Goal: Information Seeking & Learning: Learn about a topic

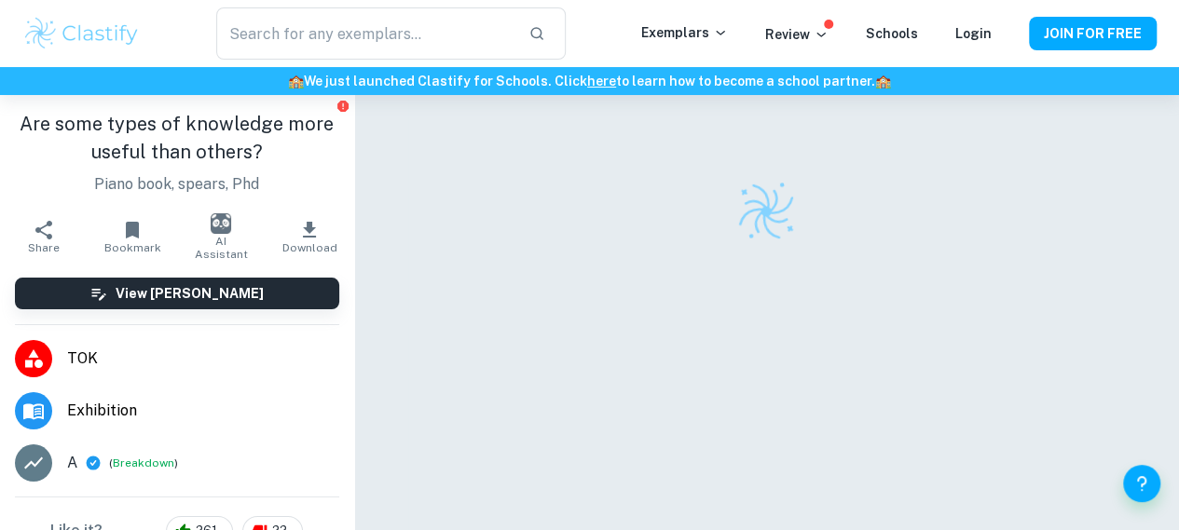
checkbox input "true"
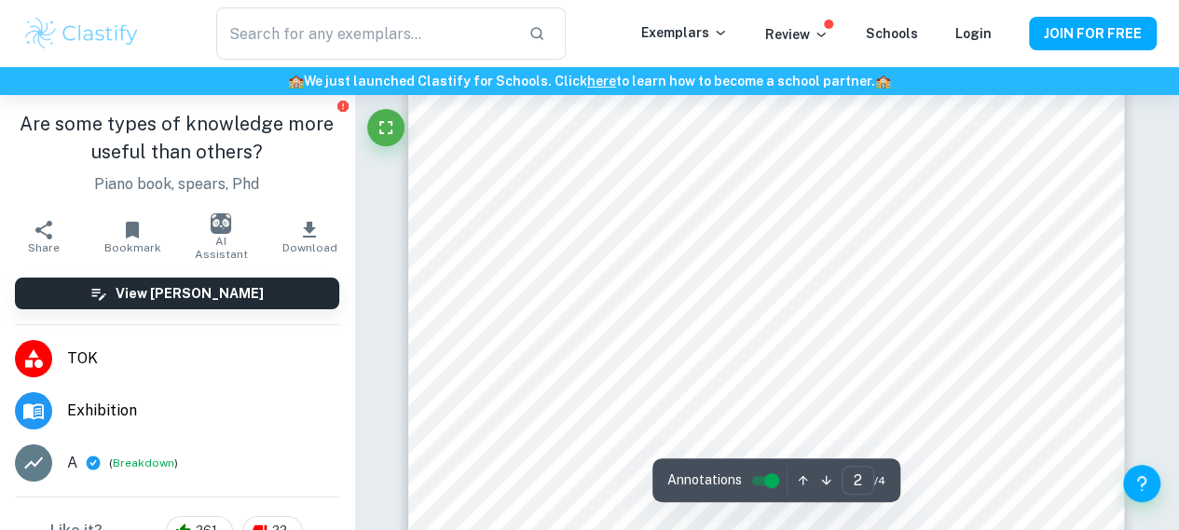
scroll to position [1491, 0]
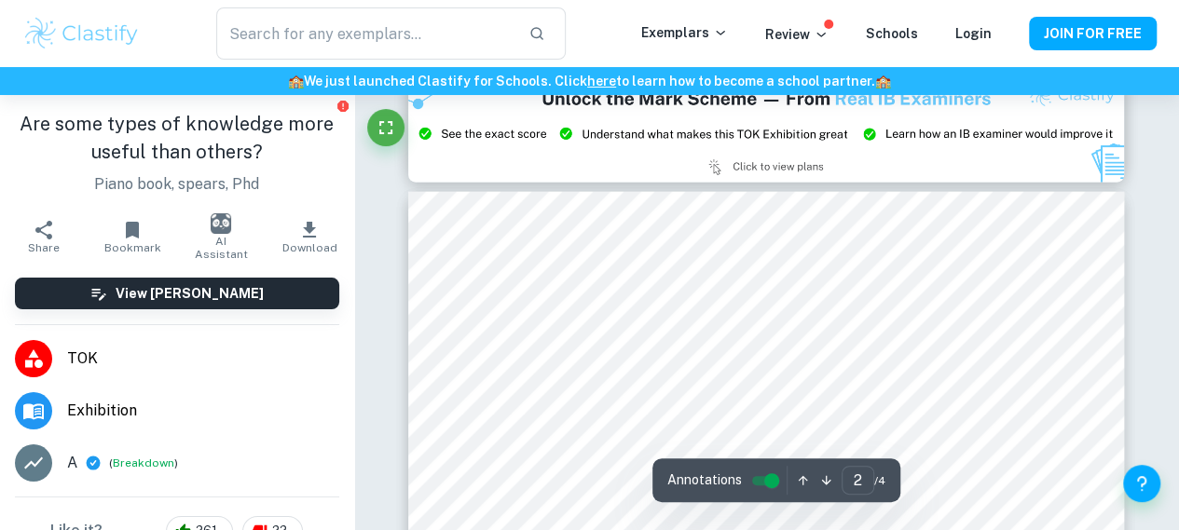
type input "3"
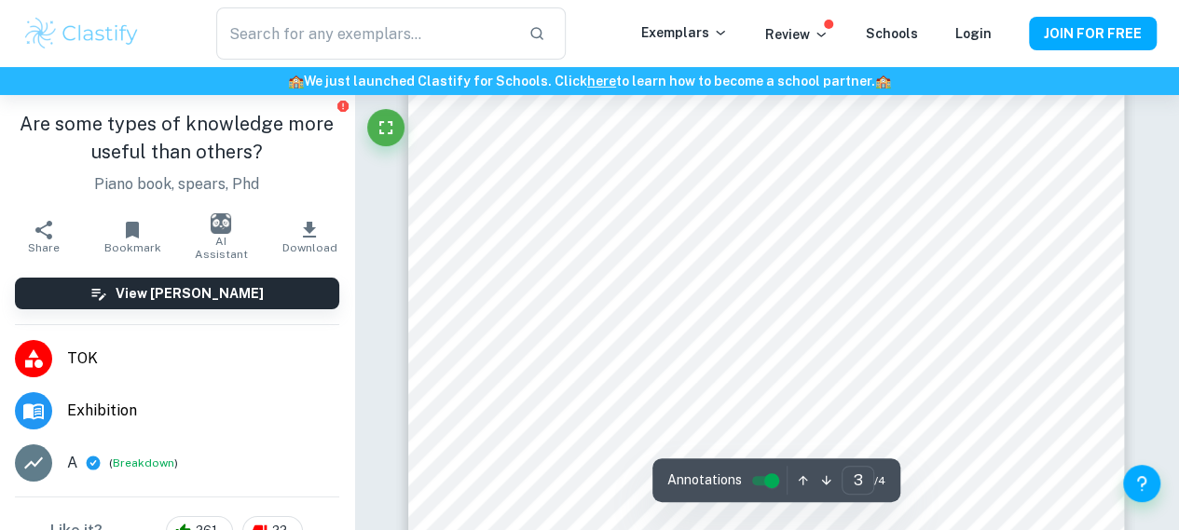
scroll to position [2609, 0]
